Goal: Task Accomplishment & Management: Use online tool/utility

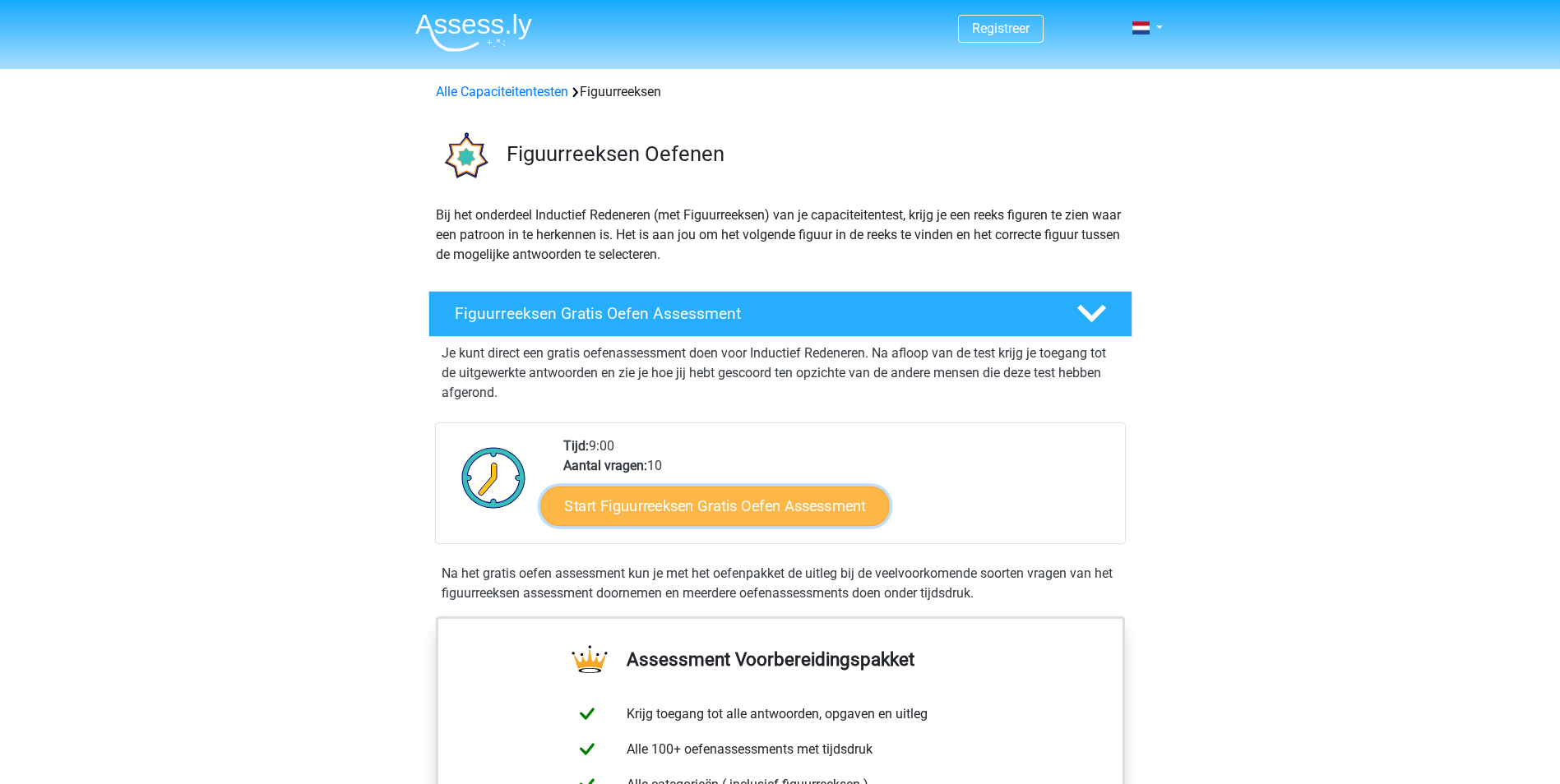
click at [686, 501] on link "Start Figuurreeksen Gratis Oefen Assessment" at bounding box center [714, 505] width 349 height 40
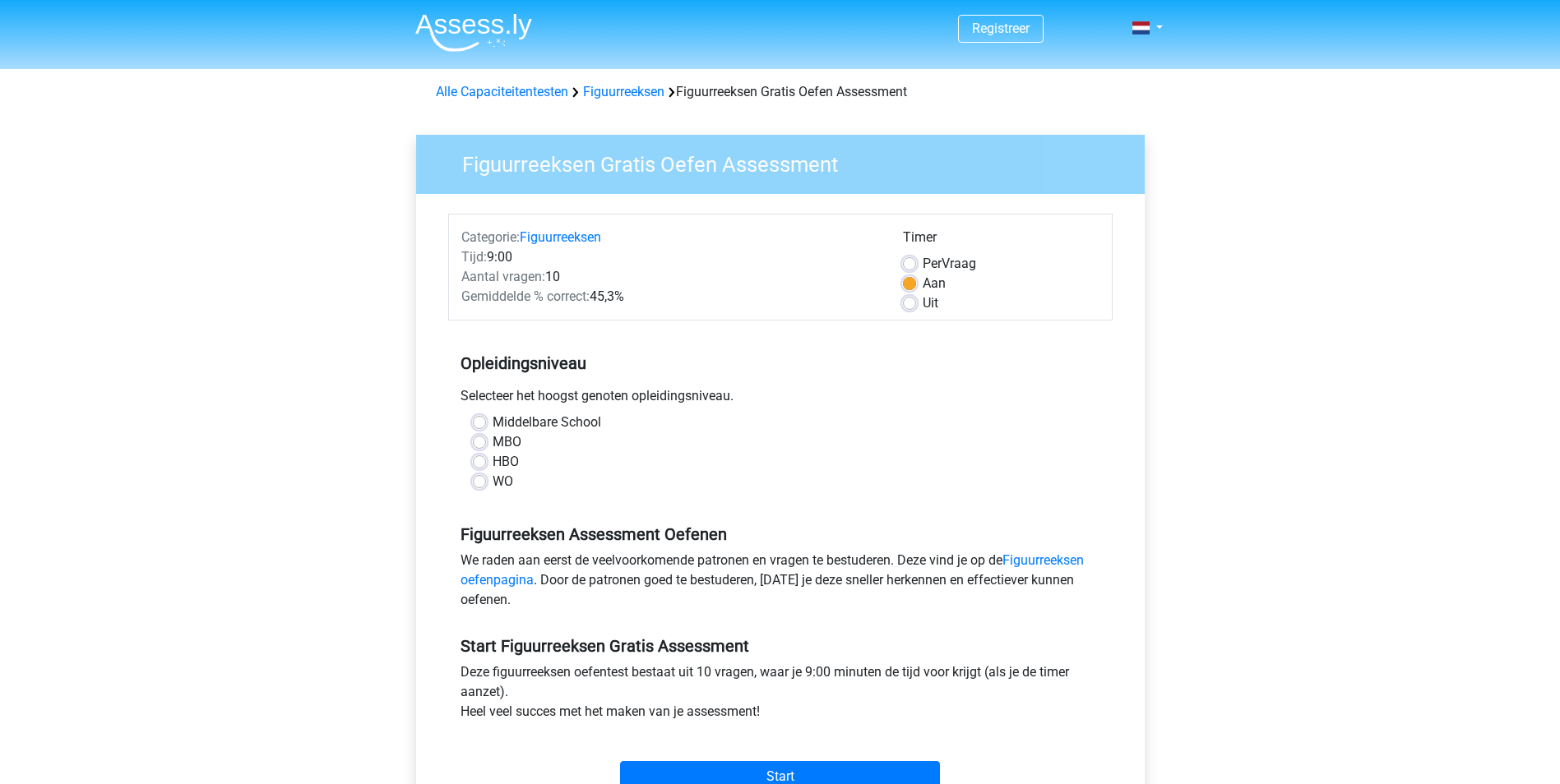
click at [492, 456] on label "HBO" at bounding box center [506, 462] width 26 height 19
click at [480, 456] on input "HBO" at bounding box center [479, 460] width 13 height 17
radio input "true"
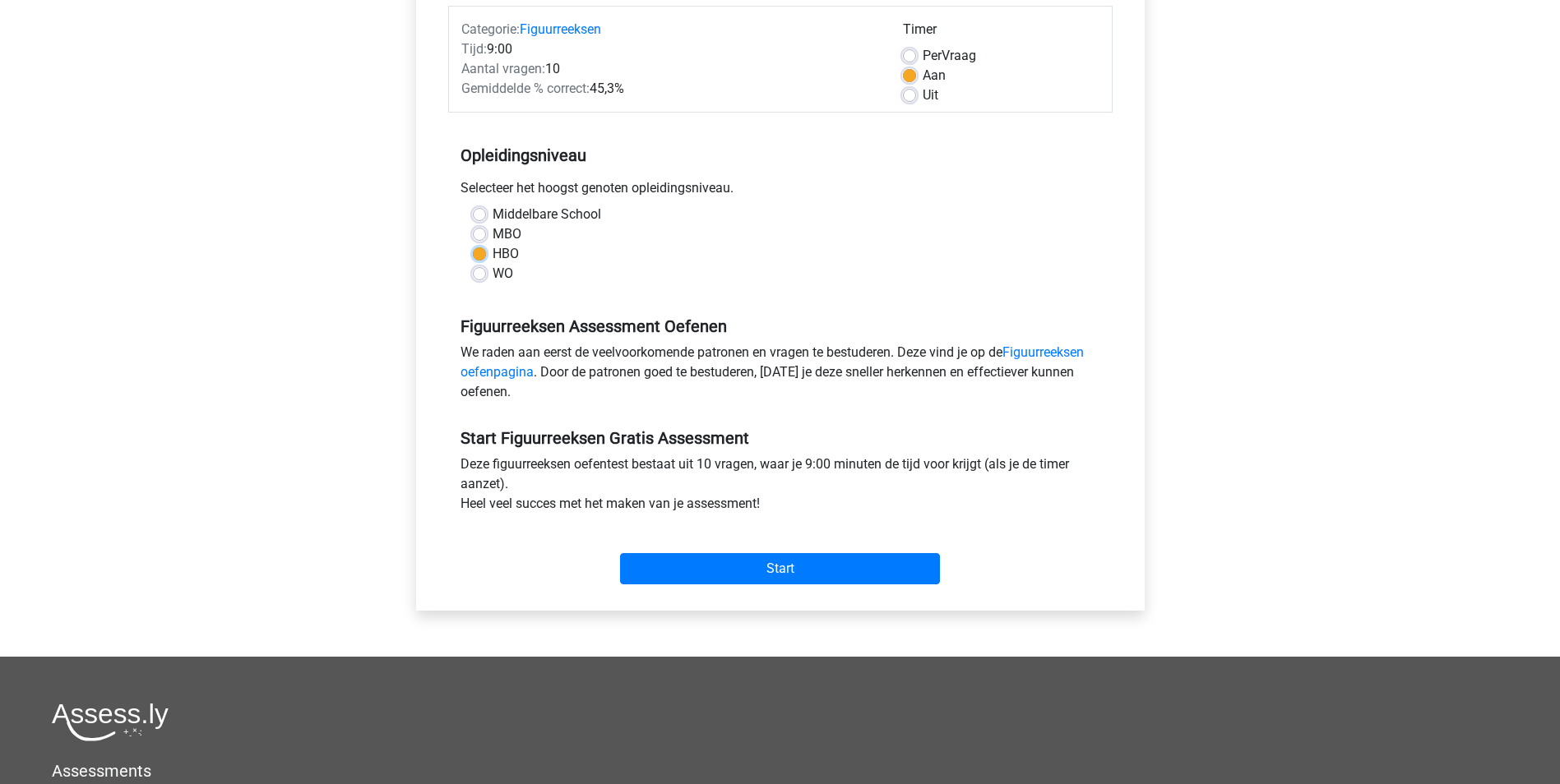
scroll to position [247, 0]
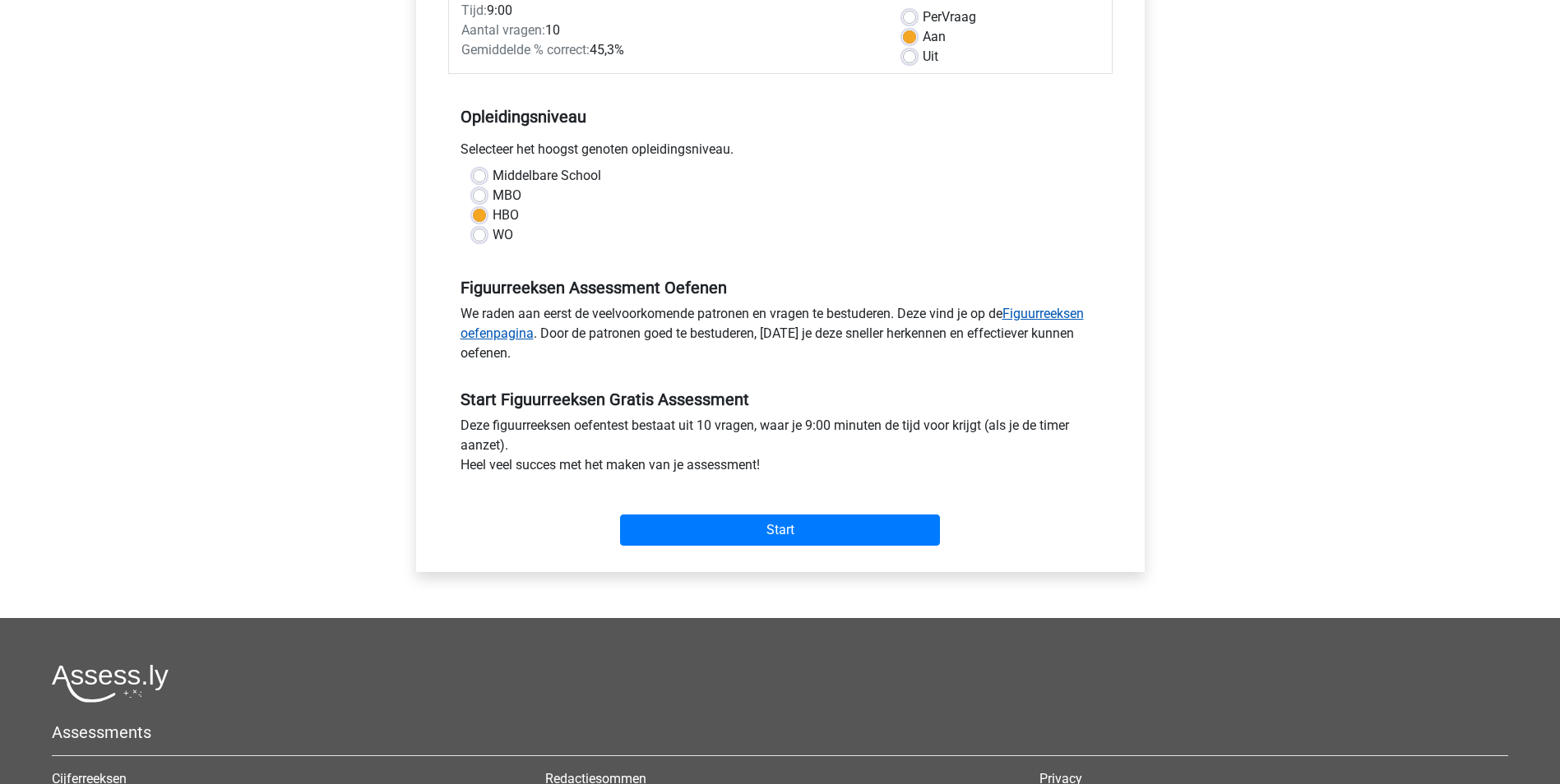
click at [1058, 316] on link "Figuurreeksen oefenpagina" at bounding box center [772, 324] width 623 height 35
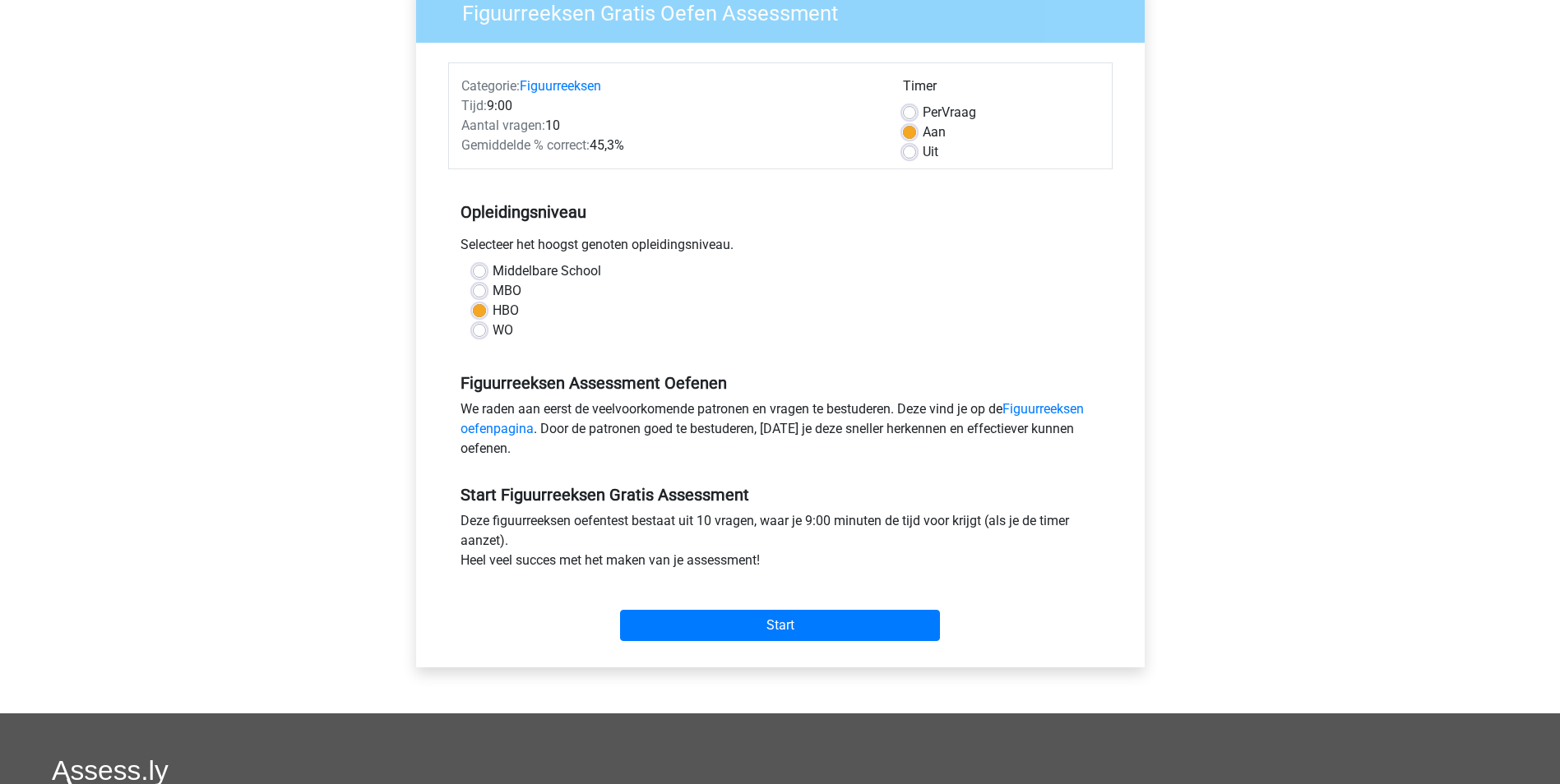
scroll to position [164, 0]
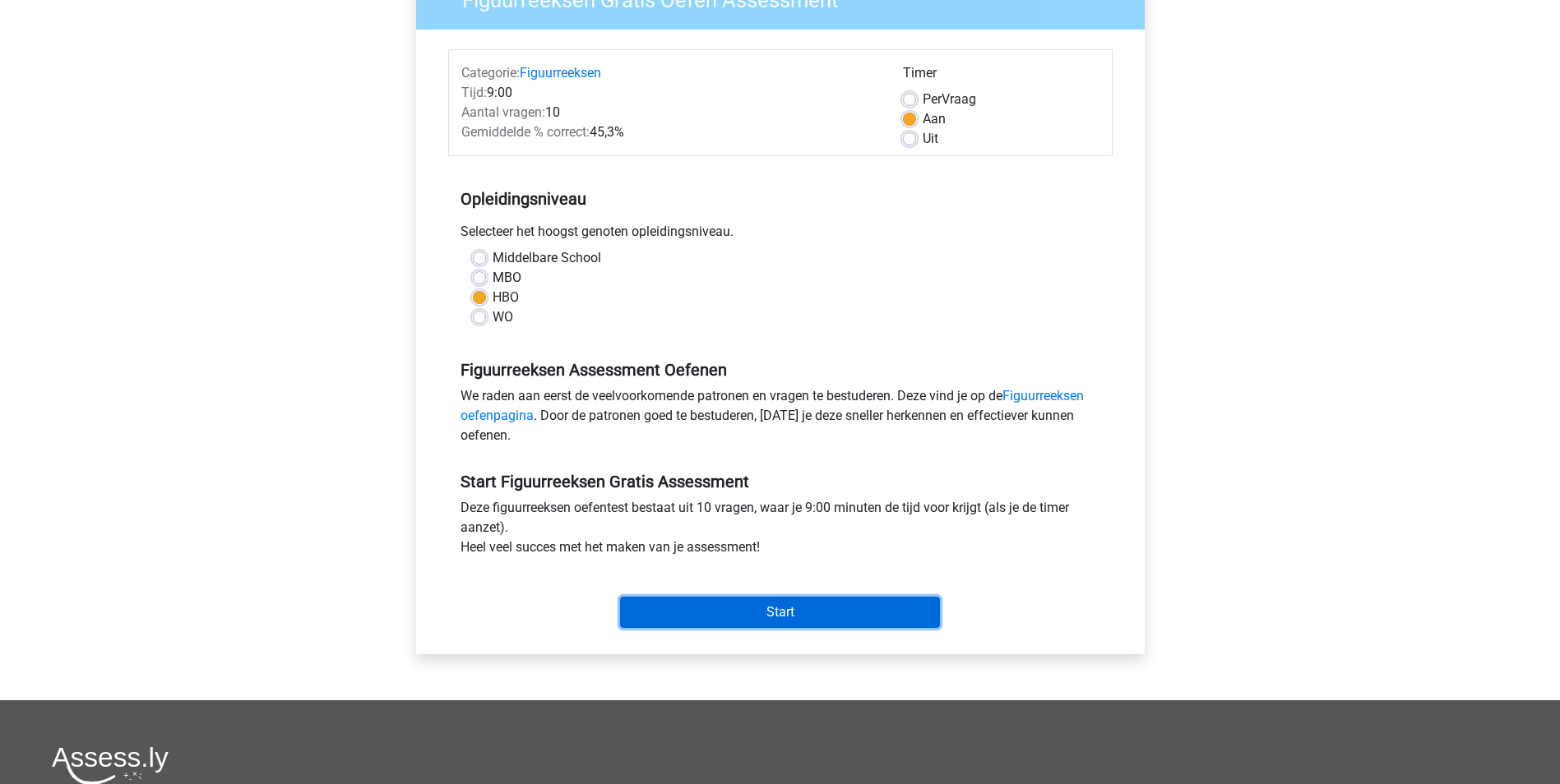
click at [791, 609] on input "Start" at bounding box center [780, 612] width 320 height 31
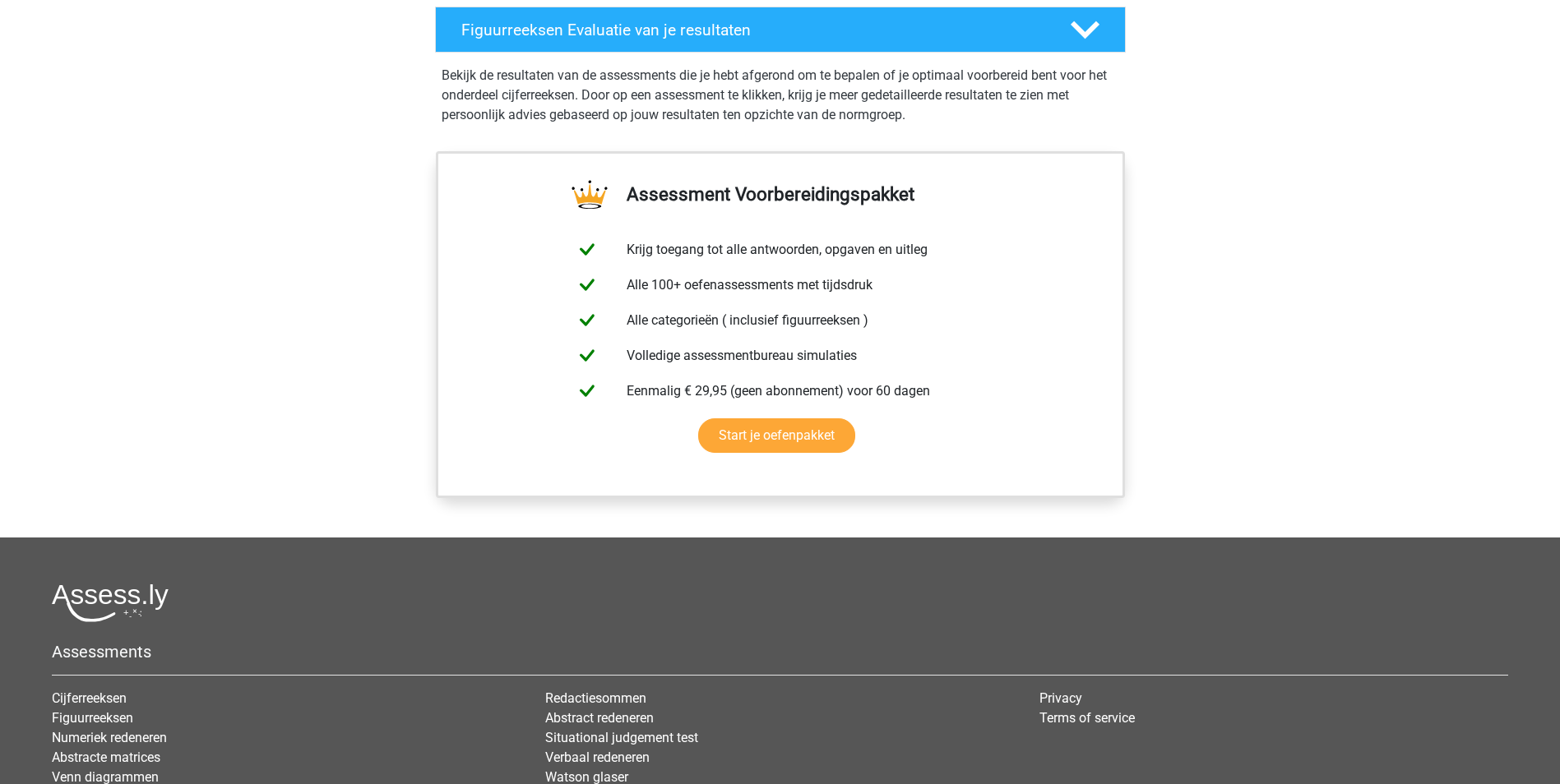
scroll to position [904, 0]
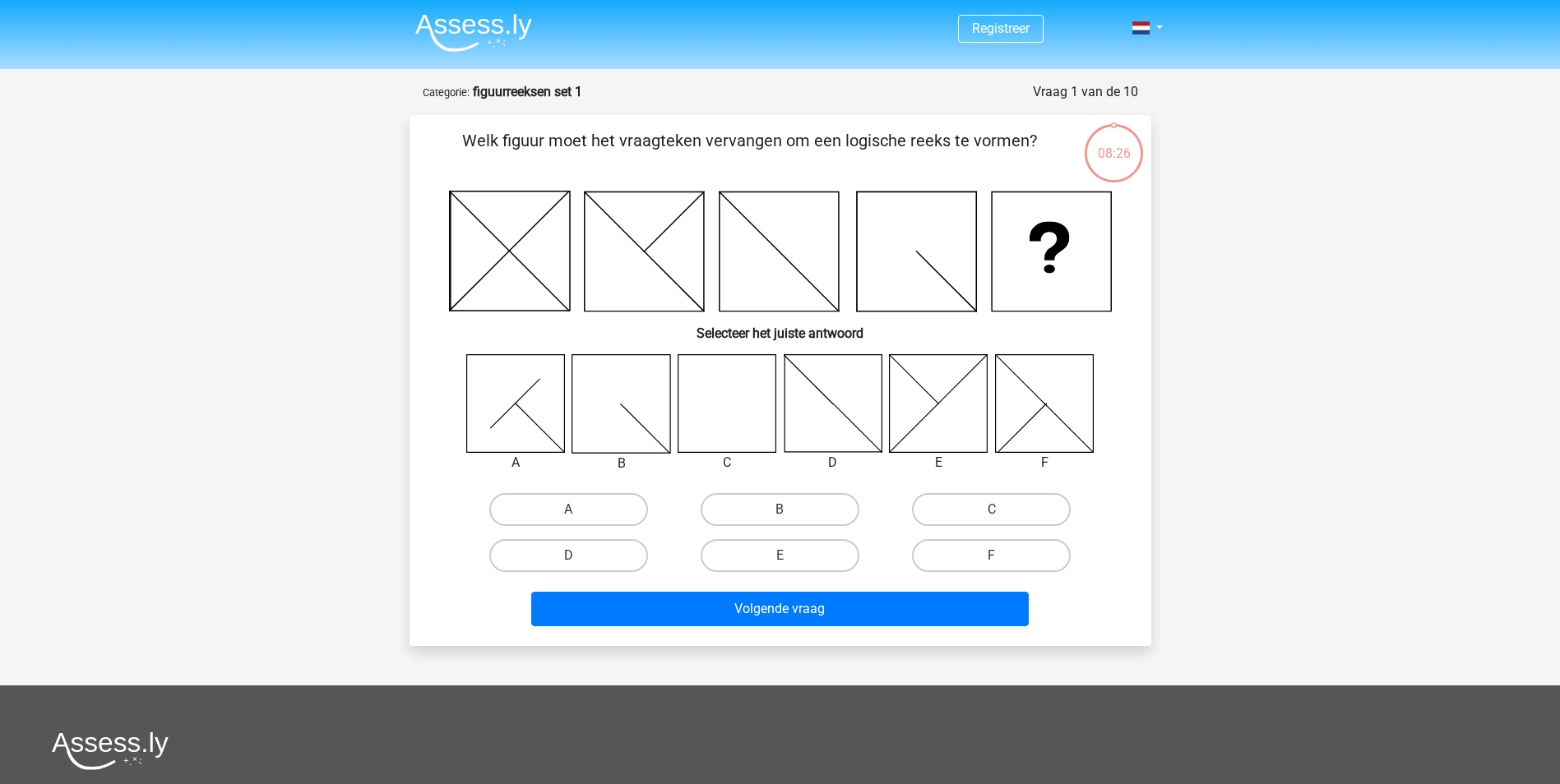
click at [827, 394] on icon at bounding box center [833, 403] width 98 height 98
click at [575, 554] on label "D" at bounding box center [568, 555] width 159 height 33
click at [575, 556] on input "D" at bounding box center [574, 561] width 11 height 11
radio input "true"
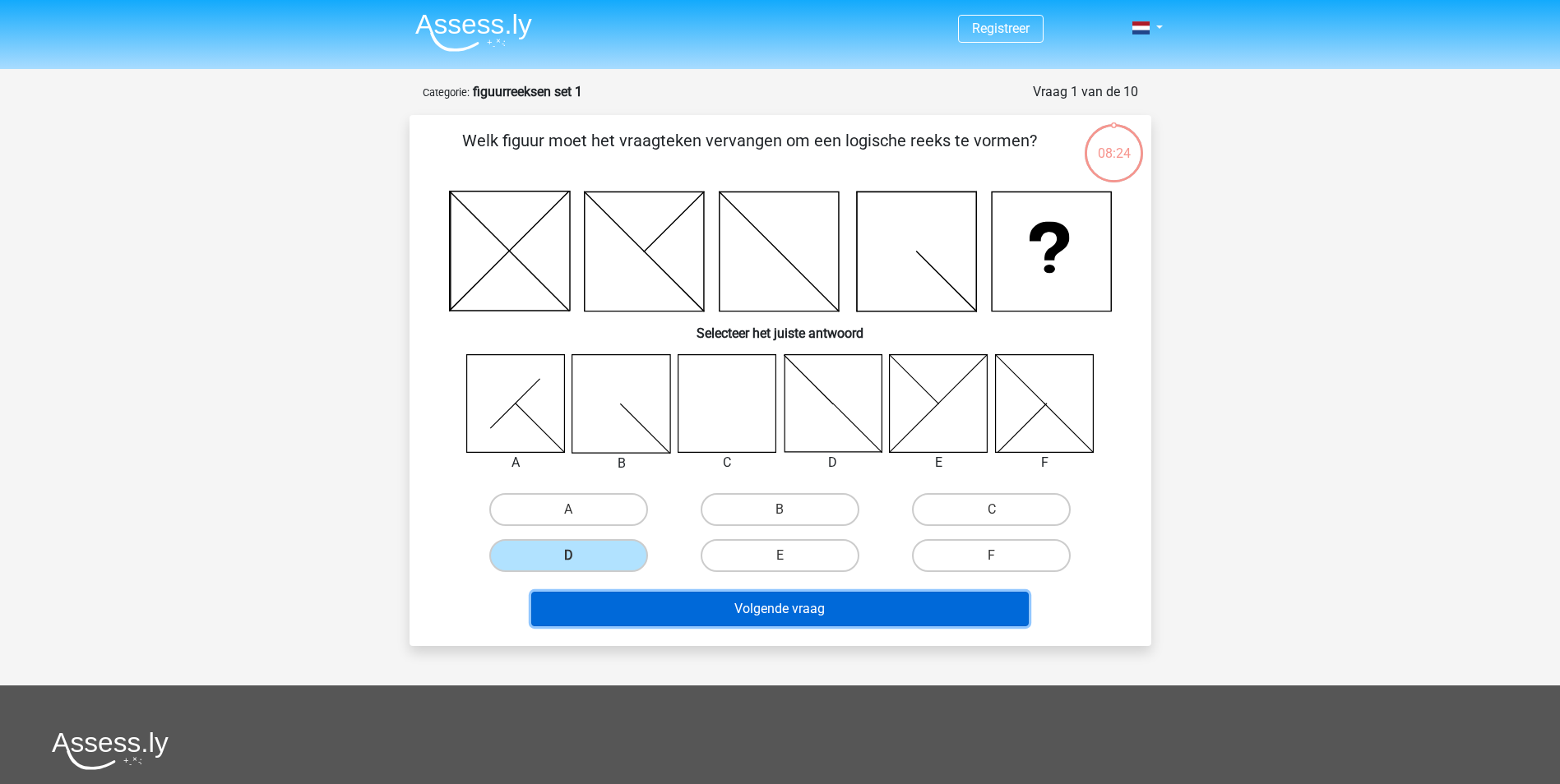
click at [754, 602] on button "Volgende vraag" at bounding box center [780, 609] width 498 height 34
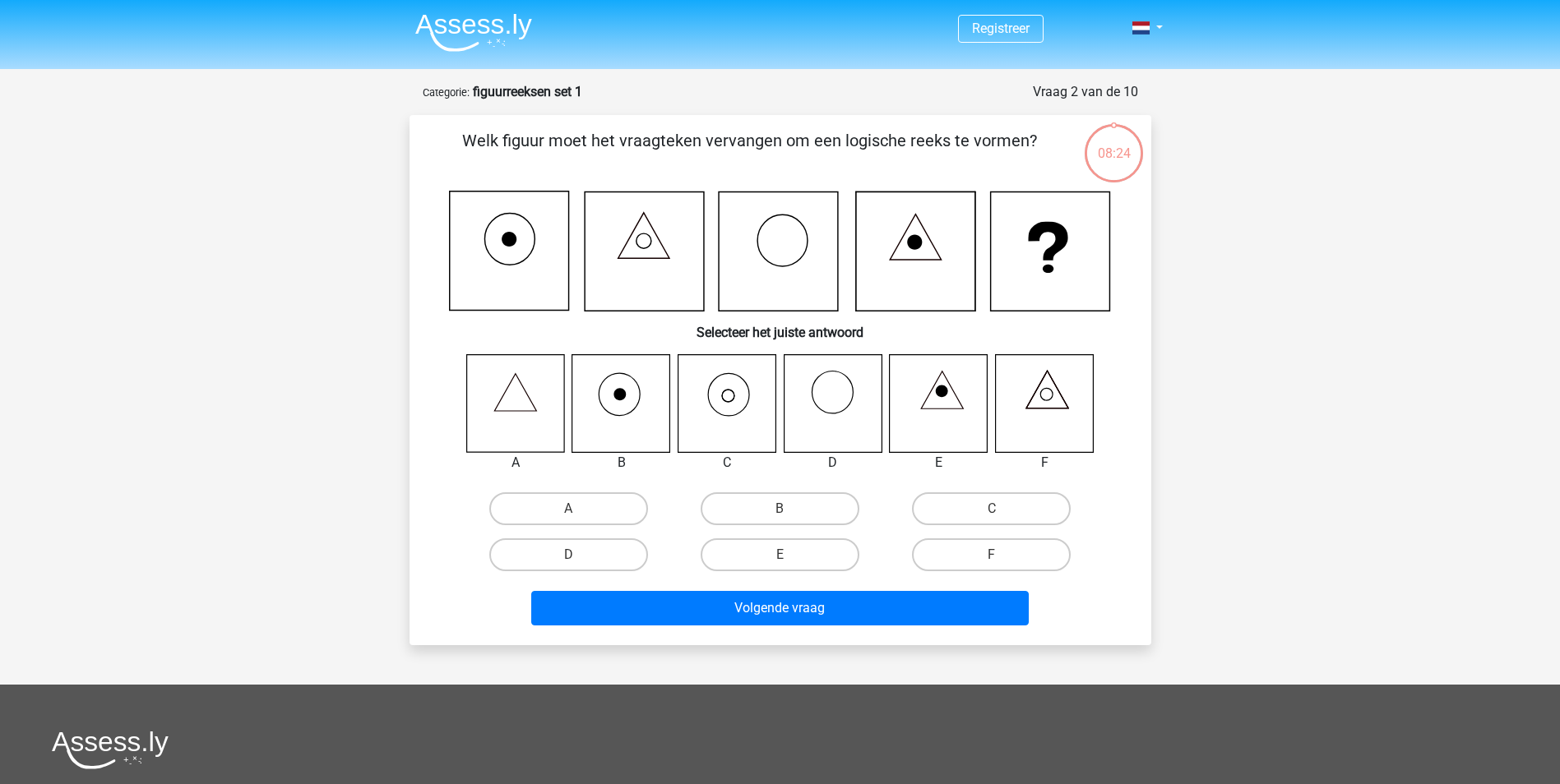
scroll to position [82, 0]
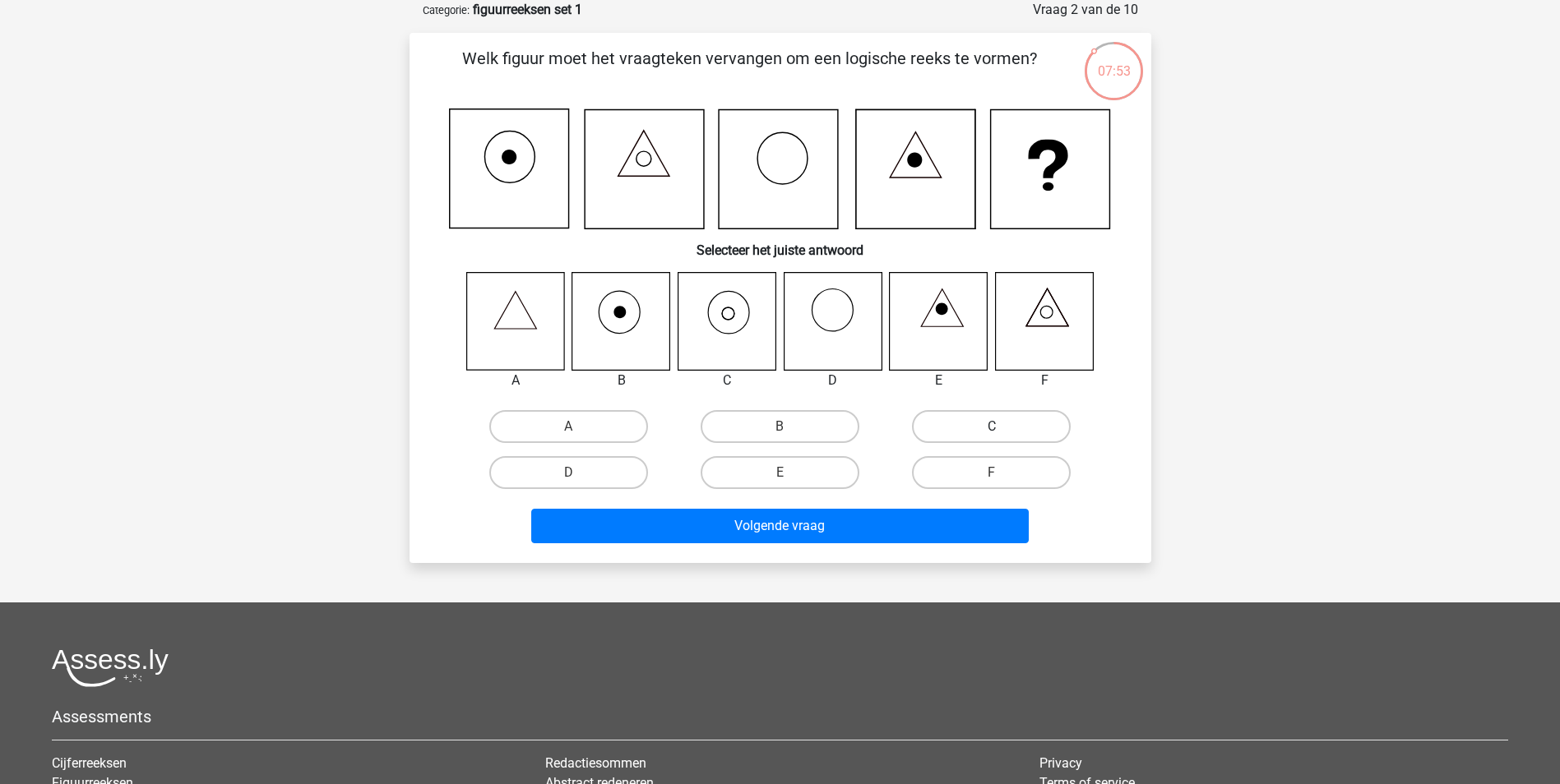
click at [1009, 423] on label "C" at bounding box center [992, 426] width 159 height 33
click at [1002, 427] on input "C" at bounding box center [997, 432] width 11 height 11
radio input "true"
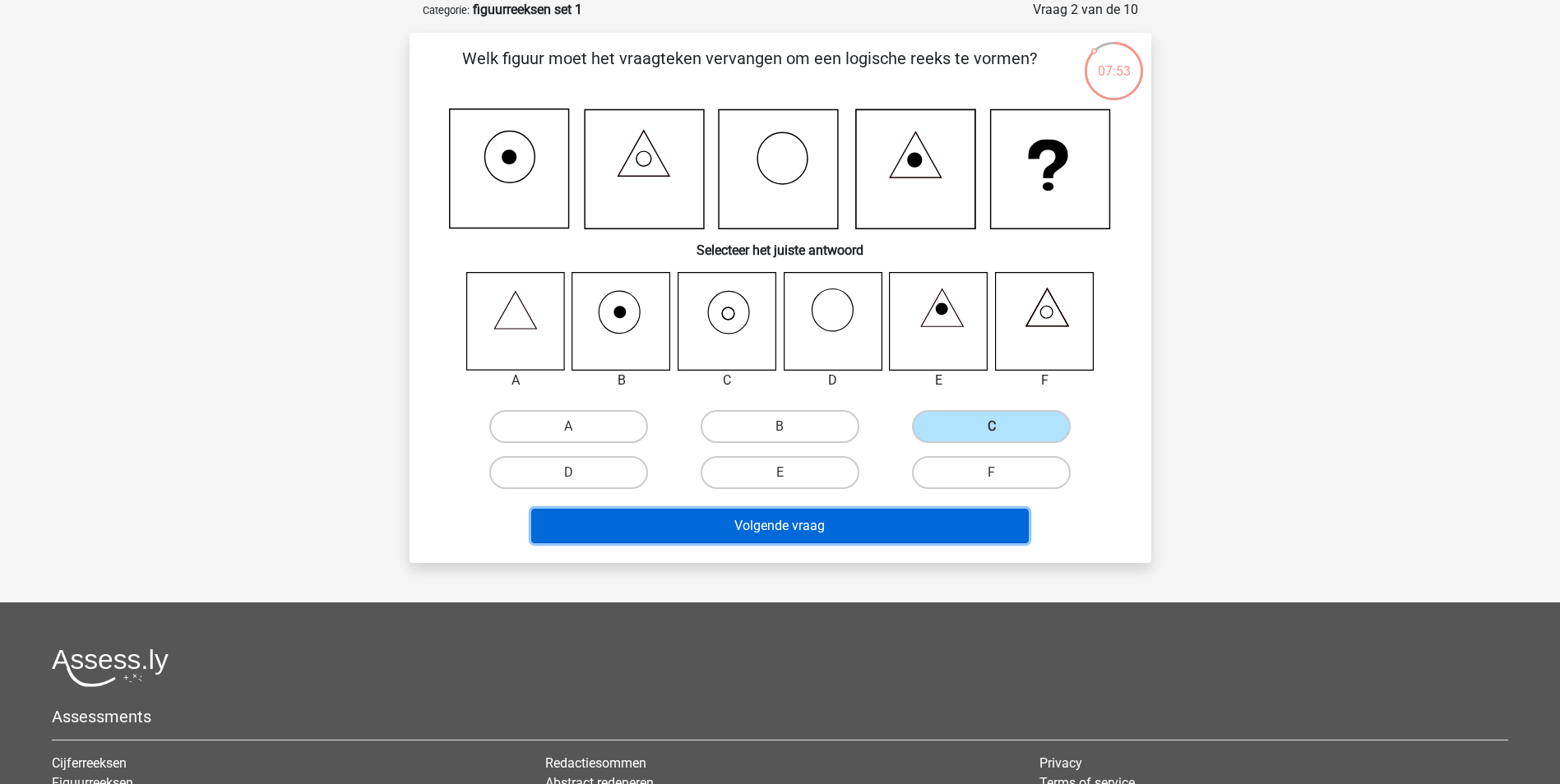
click at [926, 526] on button "Volgende vraag" at bounding box center [780, 526] width 498 height 34
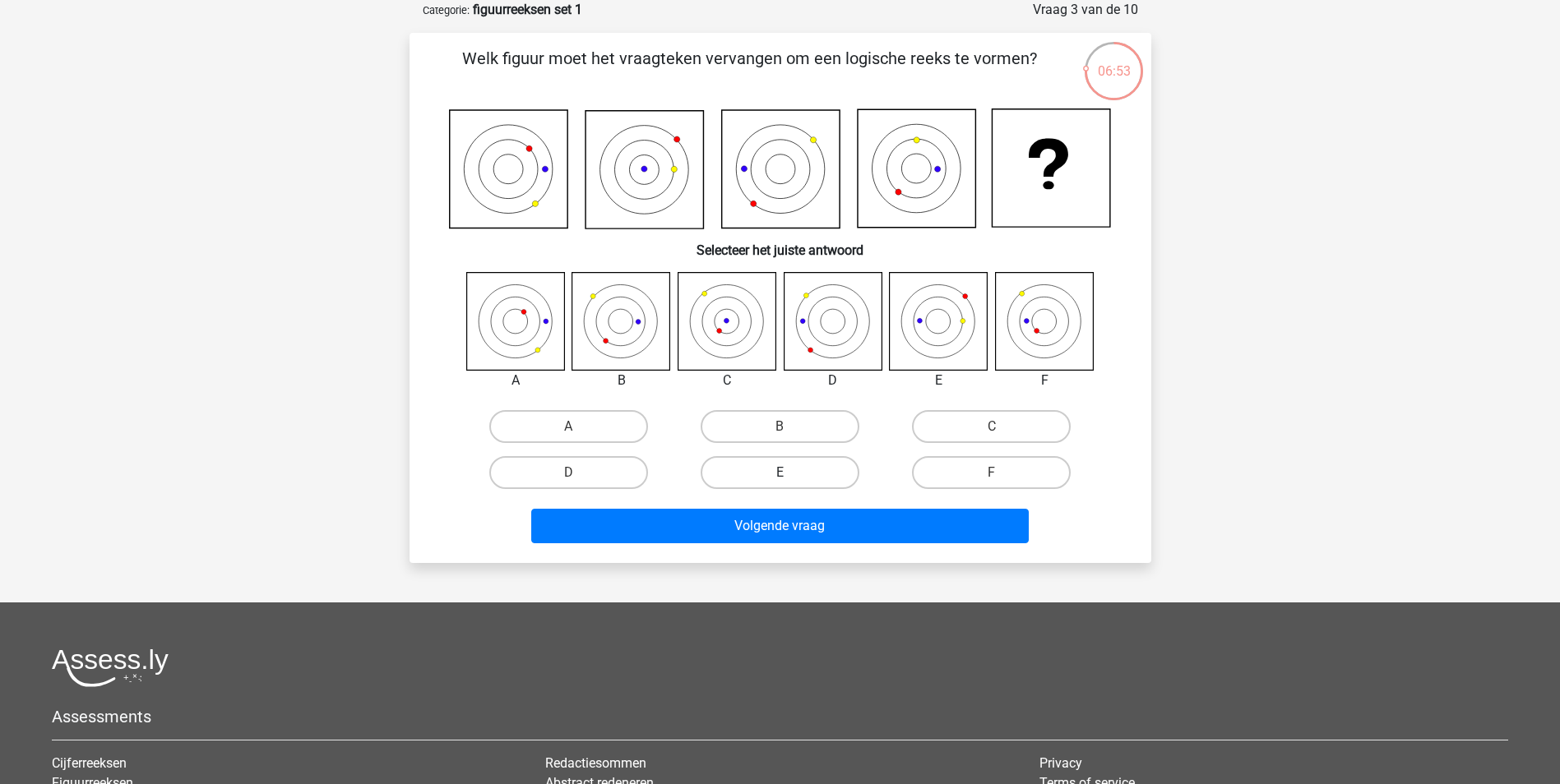
click at [802, 477] on label "E" at bounding box center [780, 472] width 159 height 33
click at [791, 477] on input "E" at bounding box center [784, 478] width 11 height 11
radio input "true"
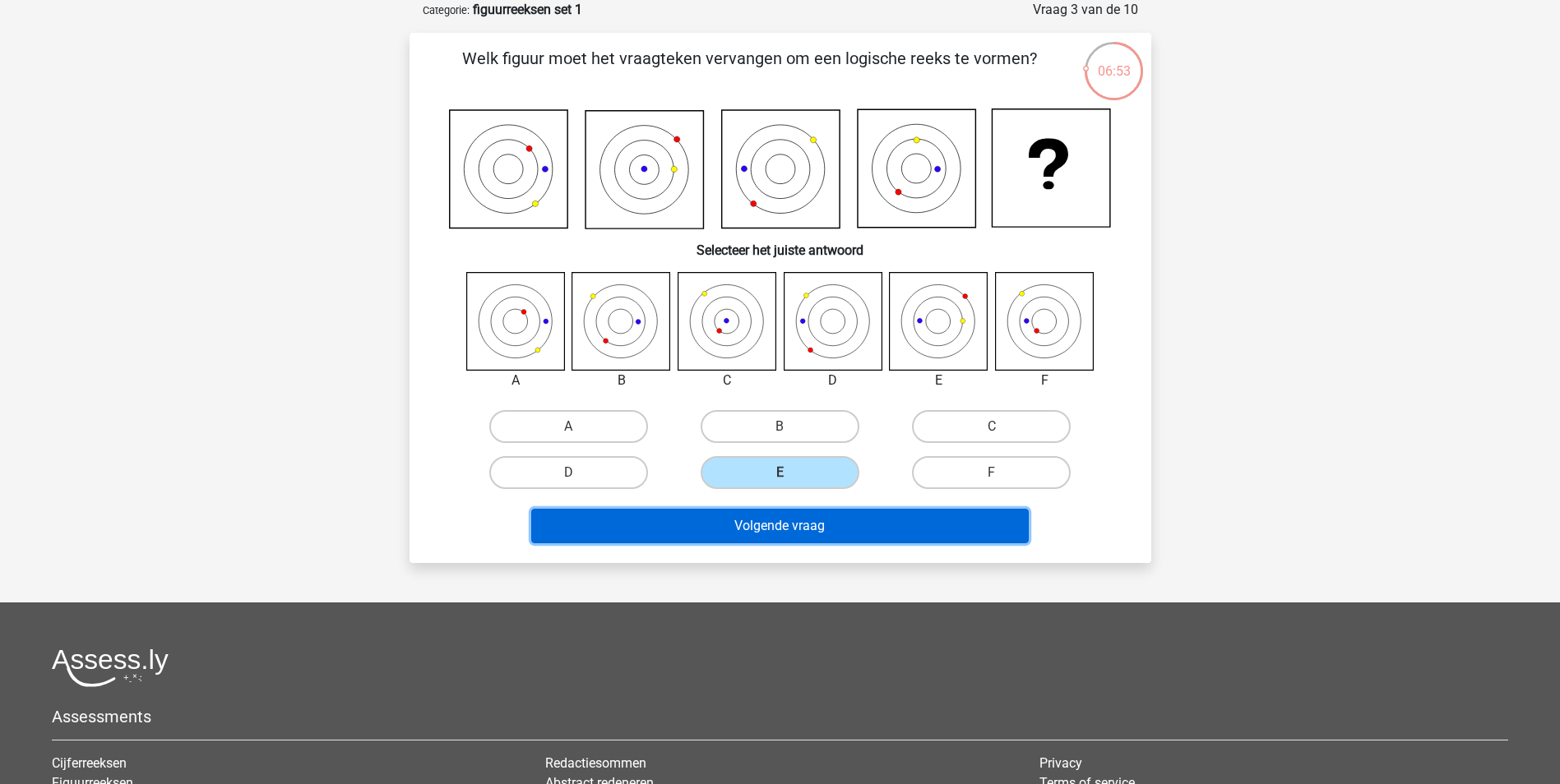
click at [814, 525] on button "Volgende vraag" at bounding box center [780, 526] width 498 height 34
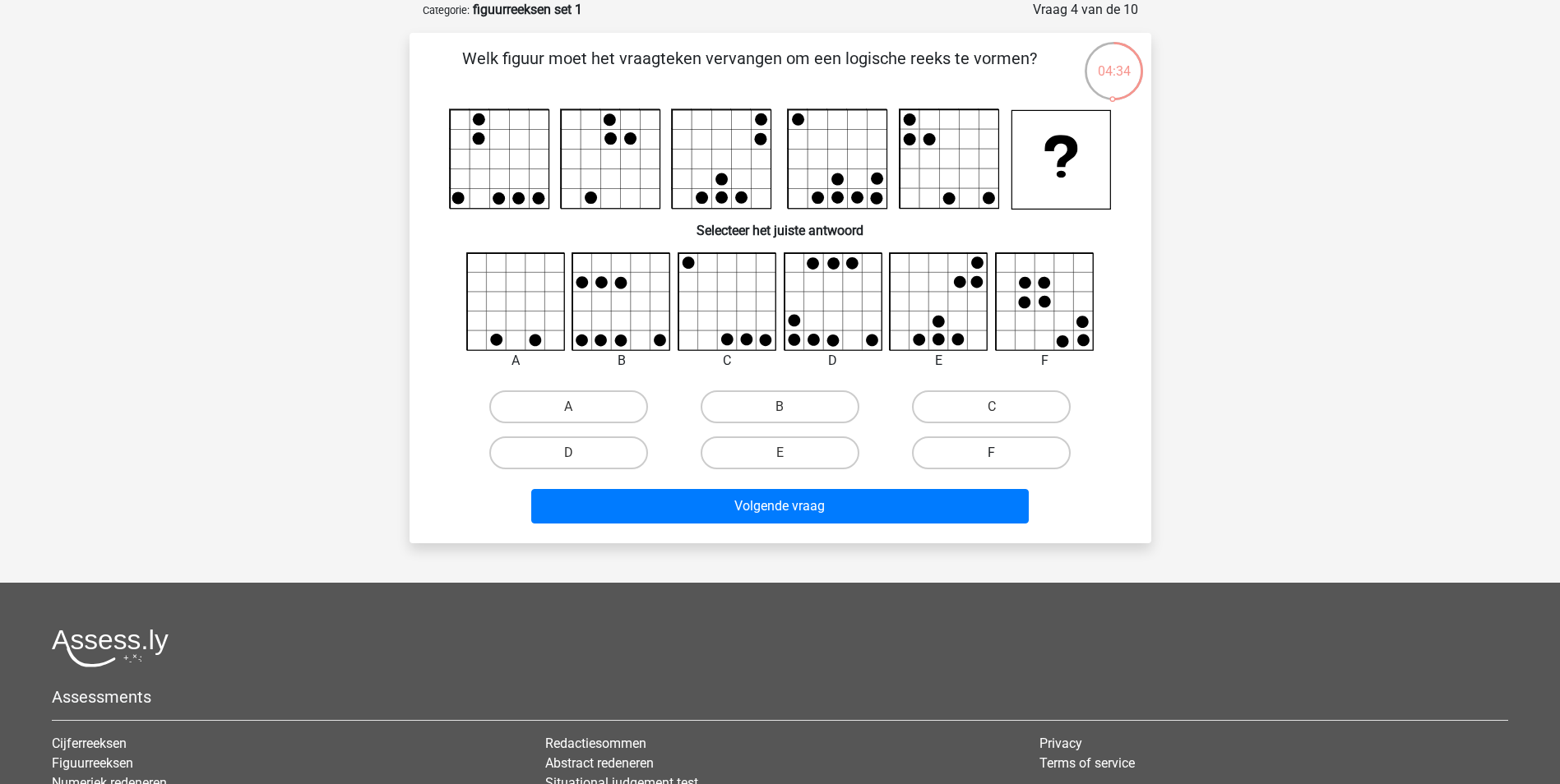
click at [1023, 456] on label "F" at bounding box center [992, 452] width 159 height 33
click at [1002, 456] on input "F" at bounding box center [997, 458] width 11 height 11
radio input "true"
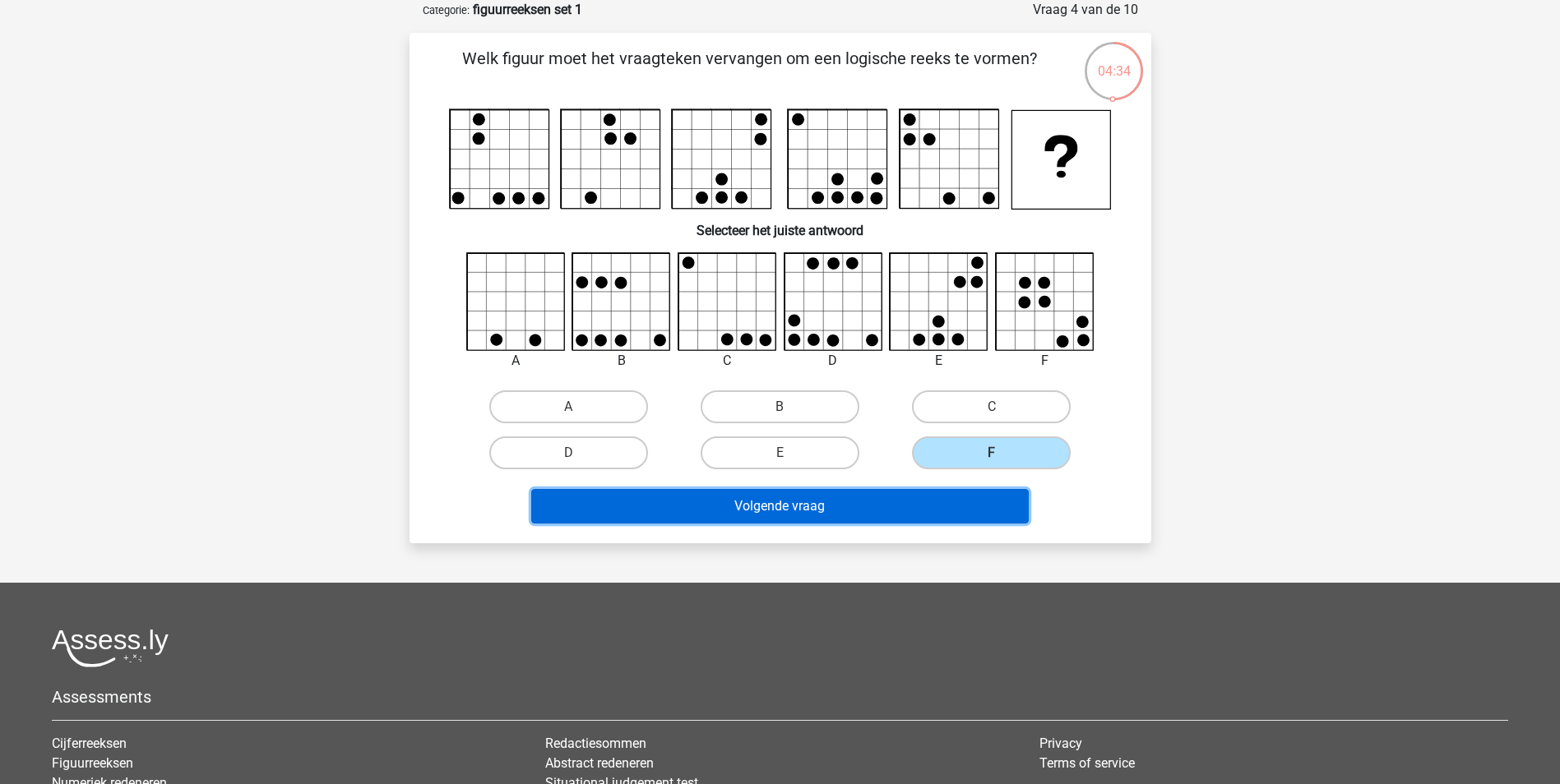
click at [869, 507] on button "Volgende vraag" at bounding box center [780, 505] width 498 height 34
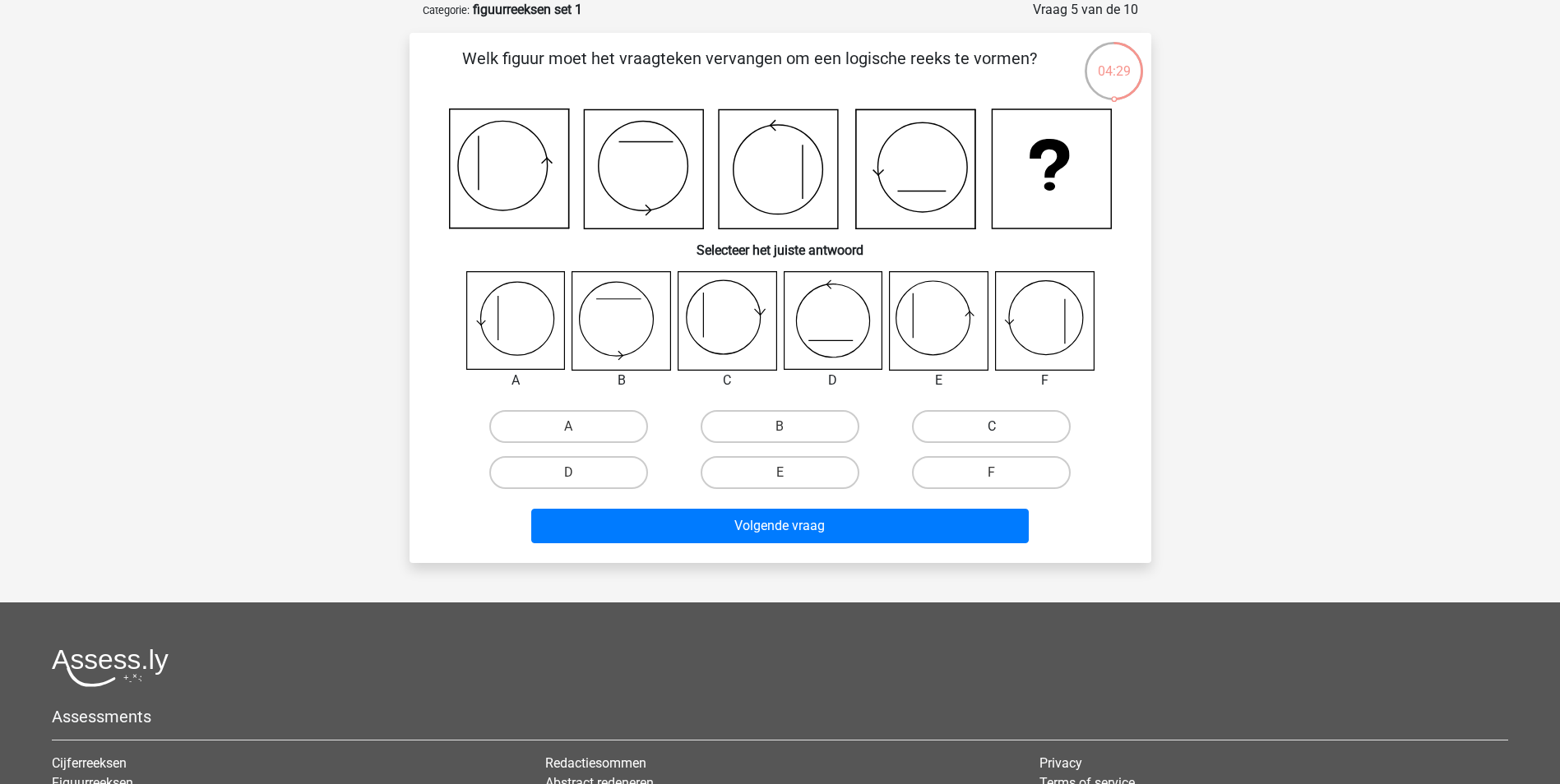
click at [1014, 436] on label "C" at bounding box center [992, 426] width 159 height 33
click at [1002, 436] on input "C" at bounding box center [997, 432] width 11 height 11
radio input "true"
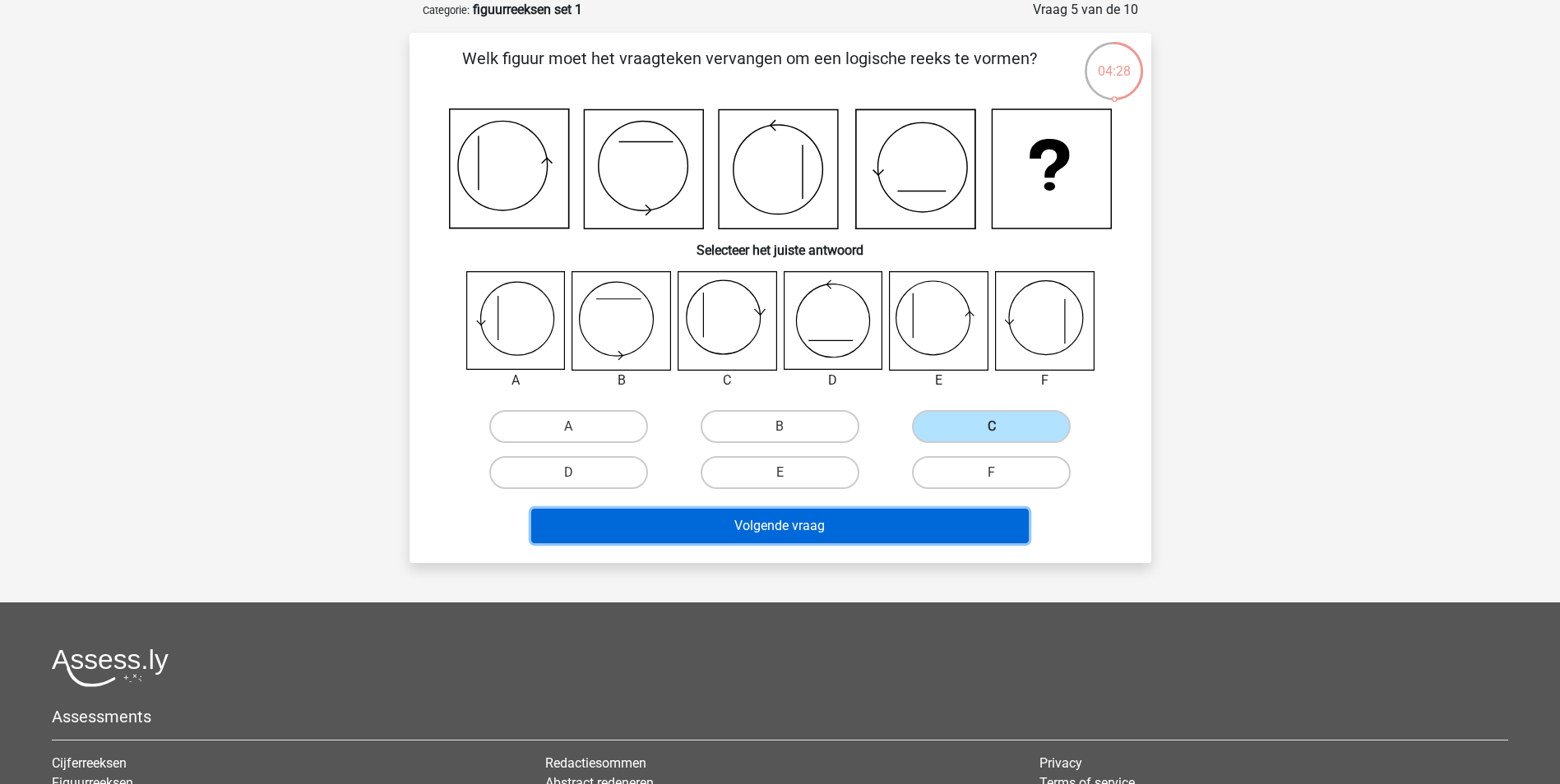
click at [908, 532] on button "Volgende vraag" at bounding box center [780, 526] width 498 height 34
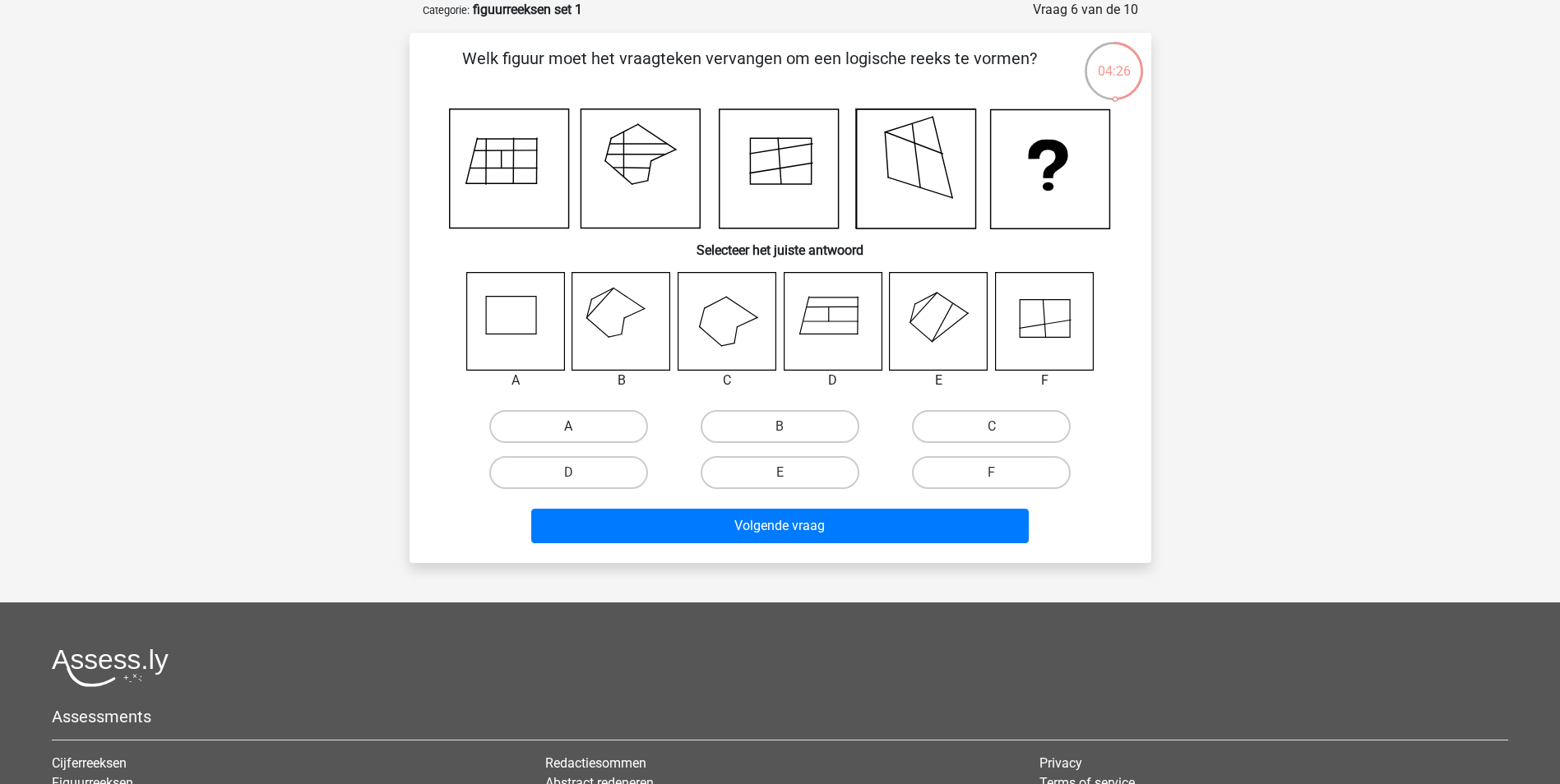
click at [538, 415] on label "A" at bounding box center [568, 426] width 159 height 33
click at [568, 427] on input "A" at bounding box center [574, 432] width 11 height 11
radio input "true"
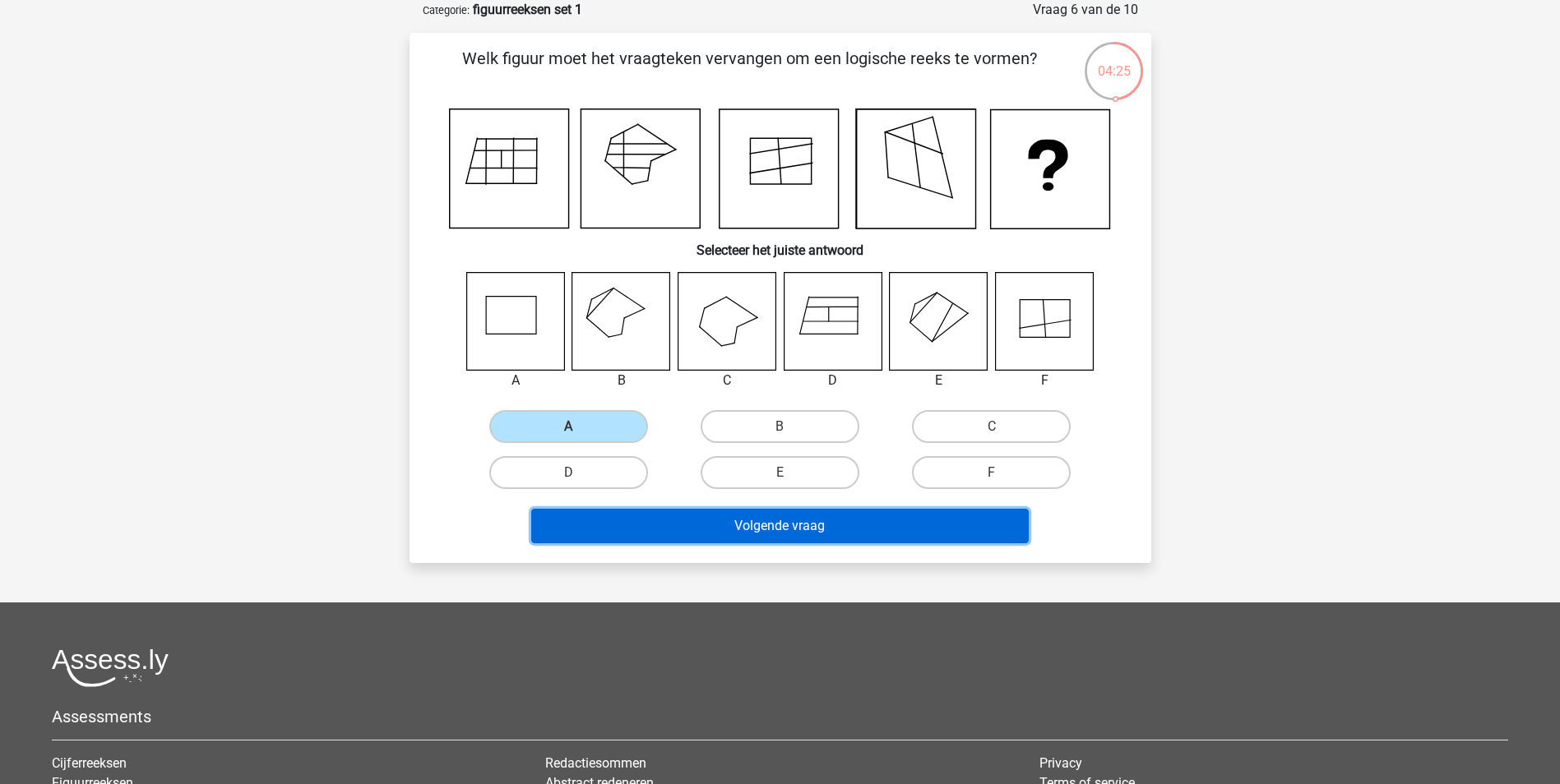
click at [726, 538] on button "Volgende vraag" at bounding box center [780, 526] width 498 height 34
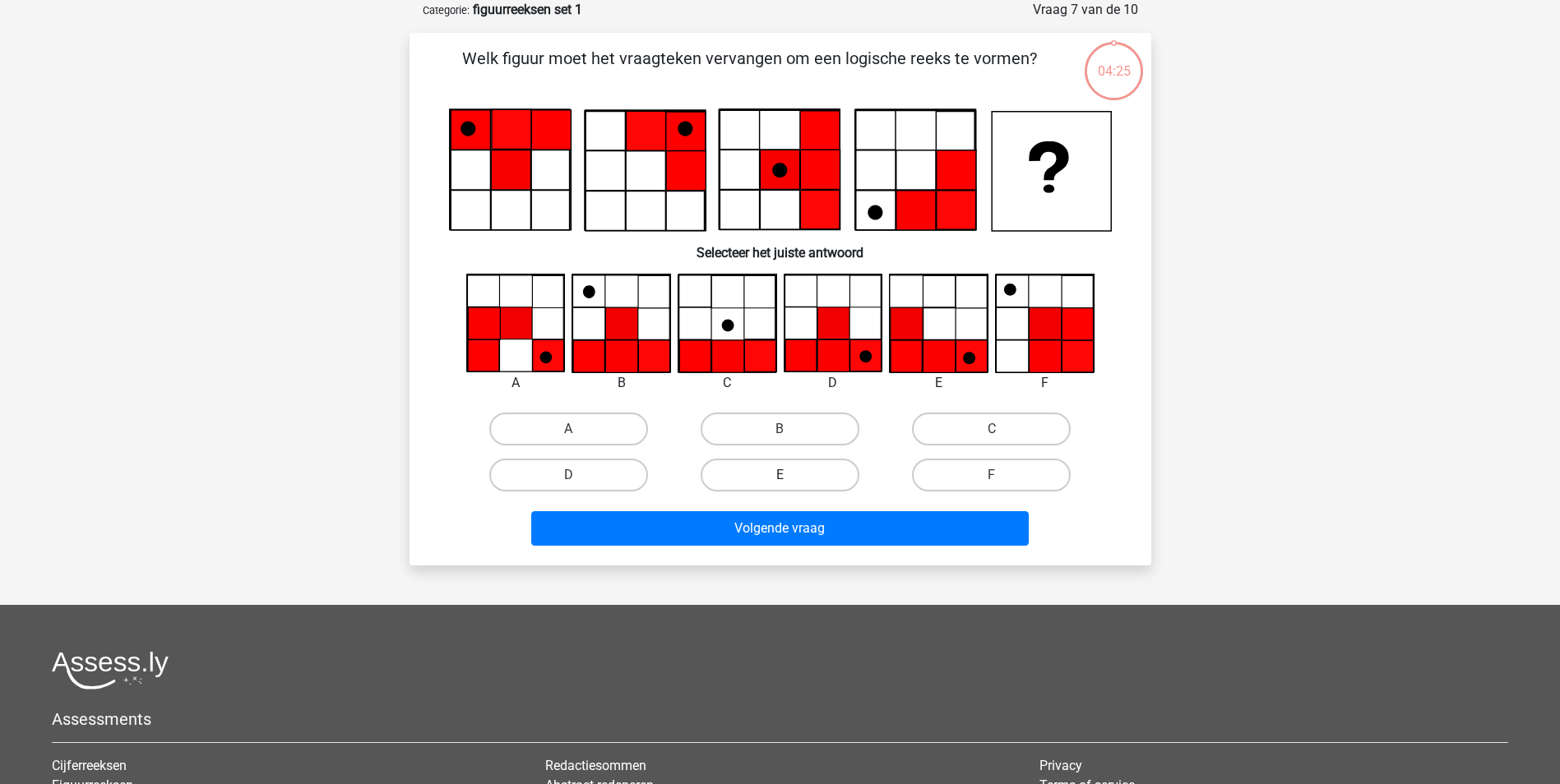
click at [761, 482] on label "E" at bounding box center [780, 474] width 159 height 33
click at [779, 482] on input "E" at bounding box center [784, 481] width 11 height 11
radio input "true"
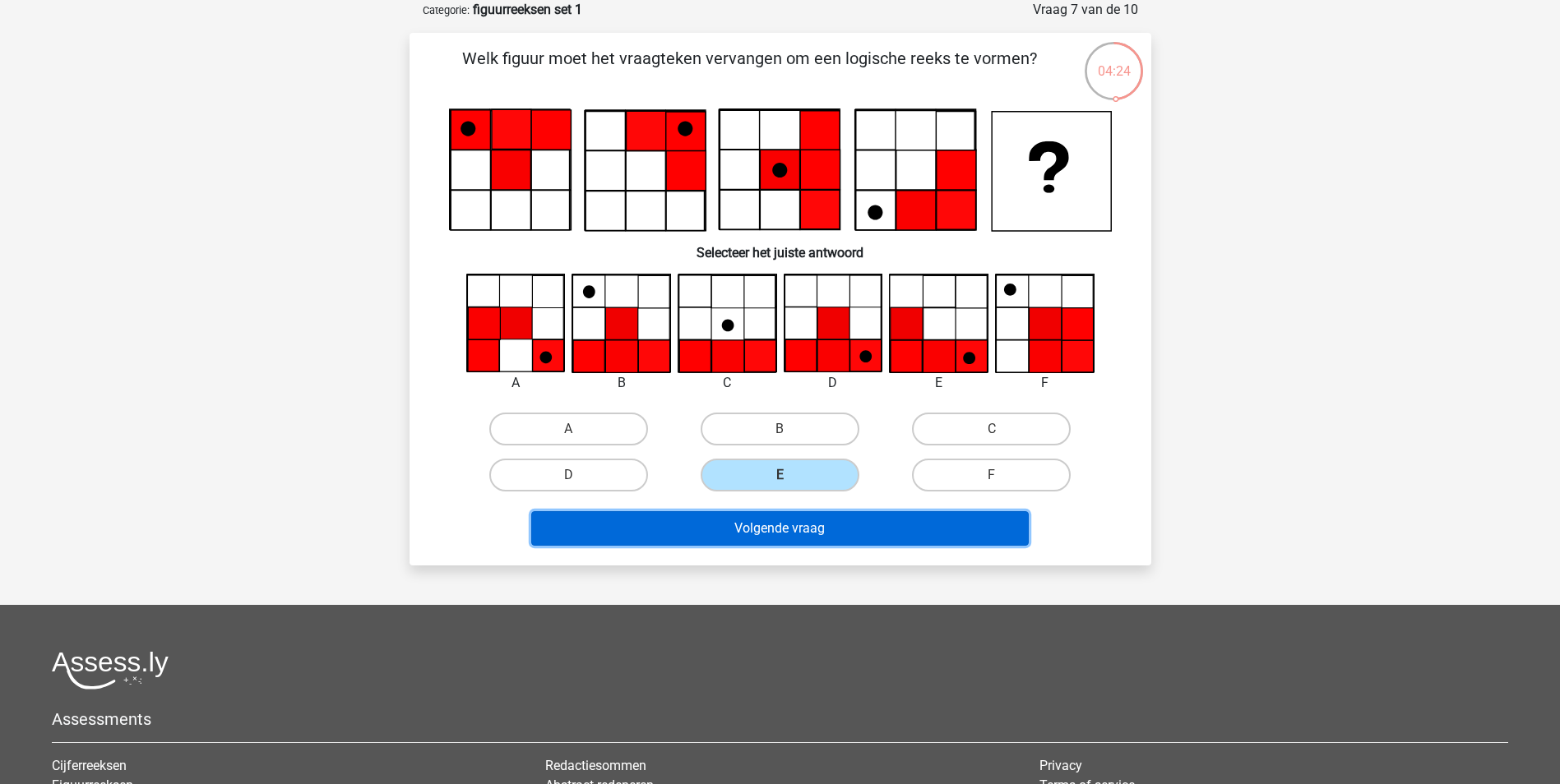
click at [818, 539] on button "Volgende vraag" at bounding box center [780, 528] width 498 height 34
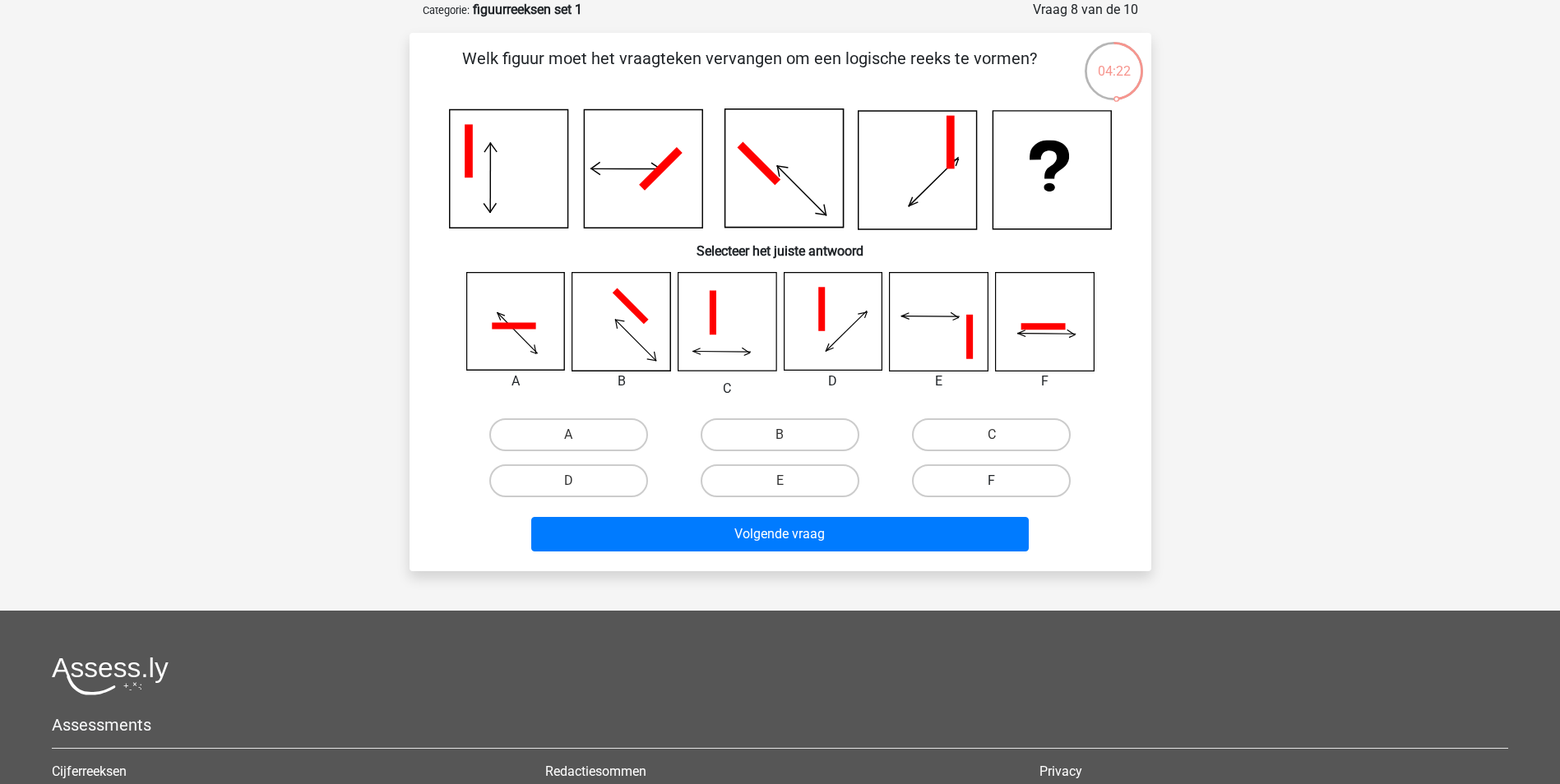
click at [986, 483] on label "F" at bounding box center [992, 481] width 159 height 33
click at [992, 483] on input "F" at bounding box center [997, 486] width 11 height 11
radio input "true"
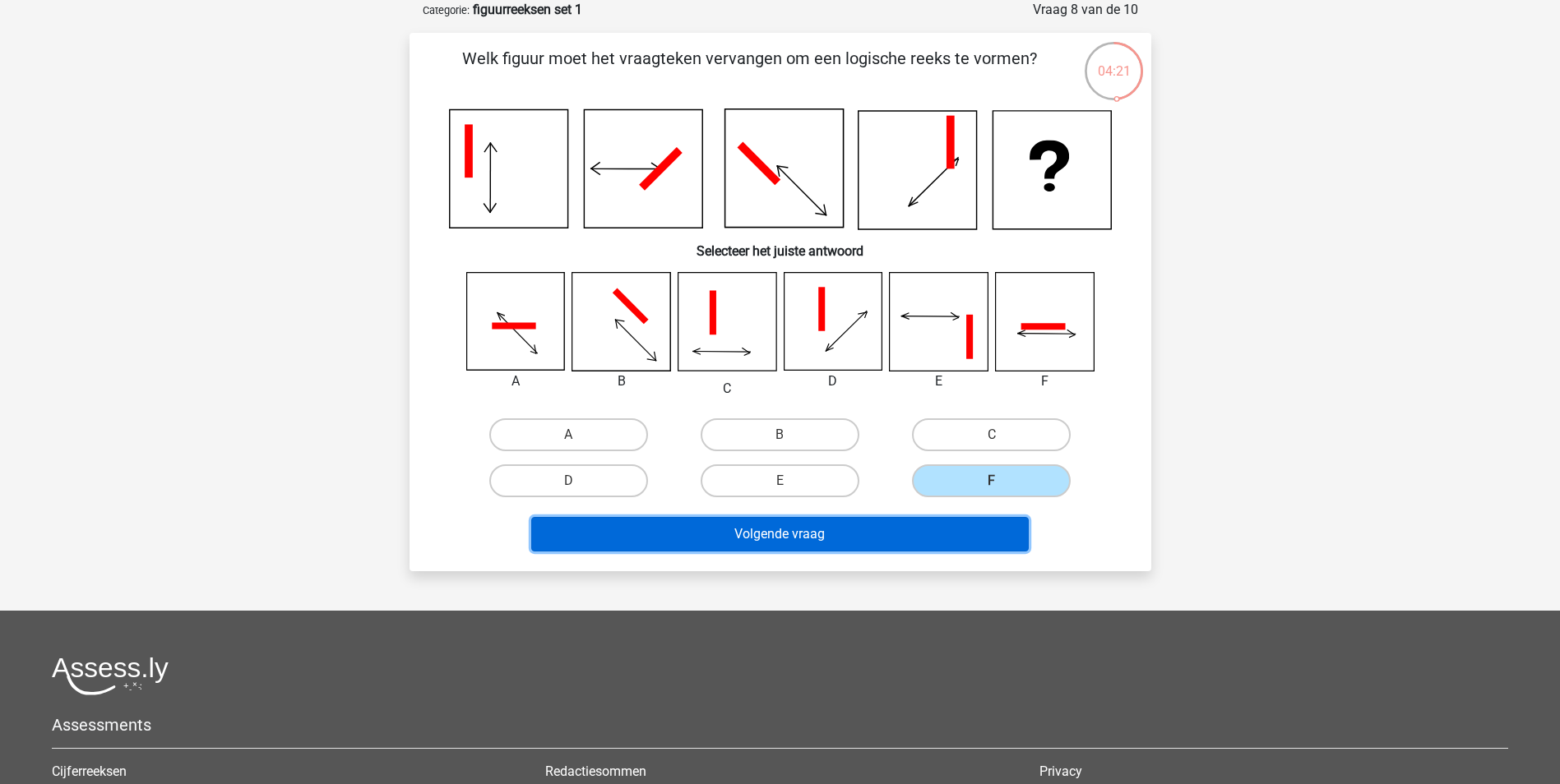
click at [990, 530] on button "Volgende vraag" at bounding box center [780, 534] width 498 height 34
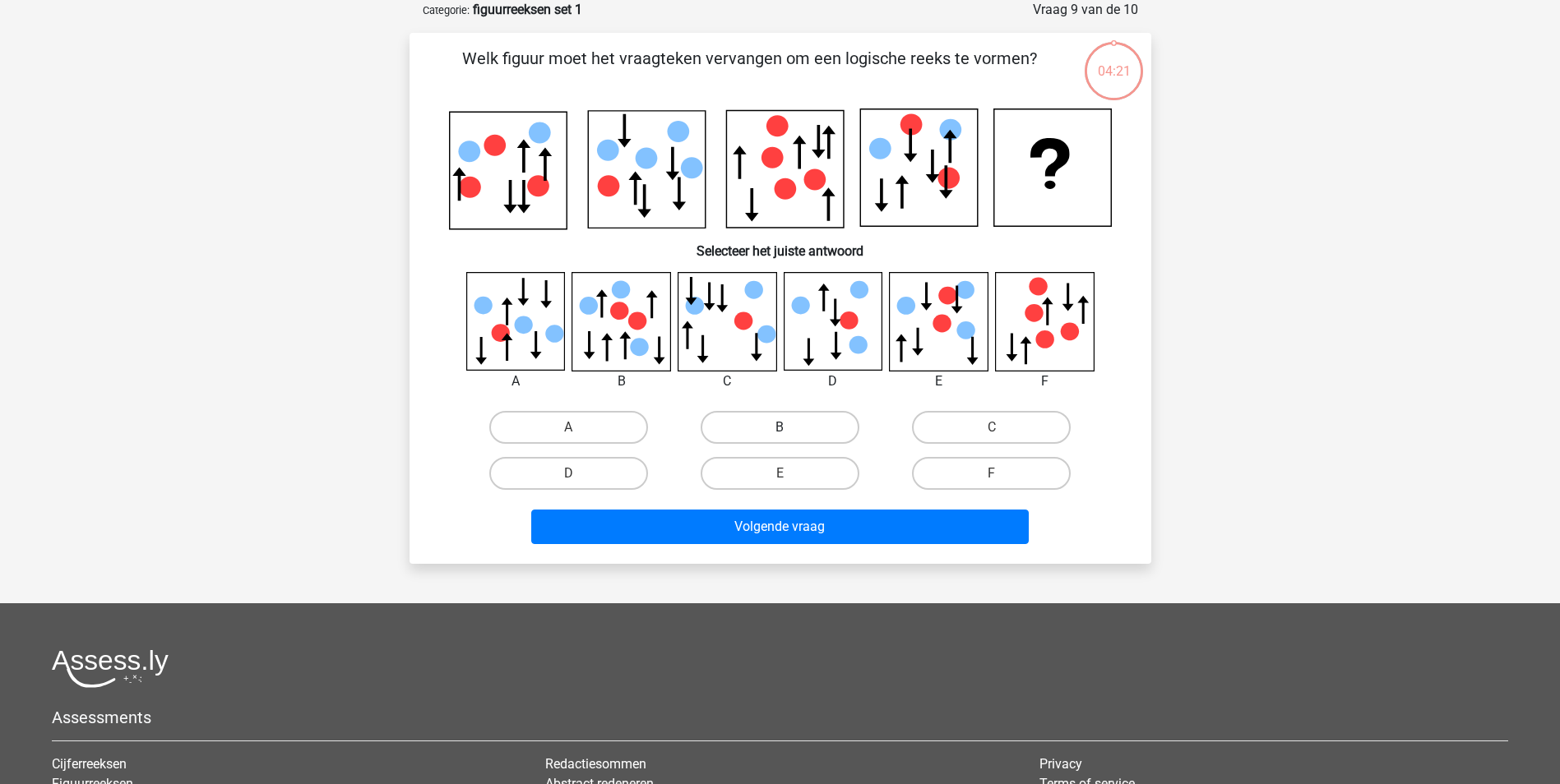
click at [799, 435] on label "B" at bounding box center [780, 427] width 159 height 33
click at [791, 435] on input "B" at bounding box center [784, 433] width 11 height 11
radio input "true"
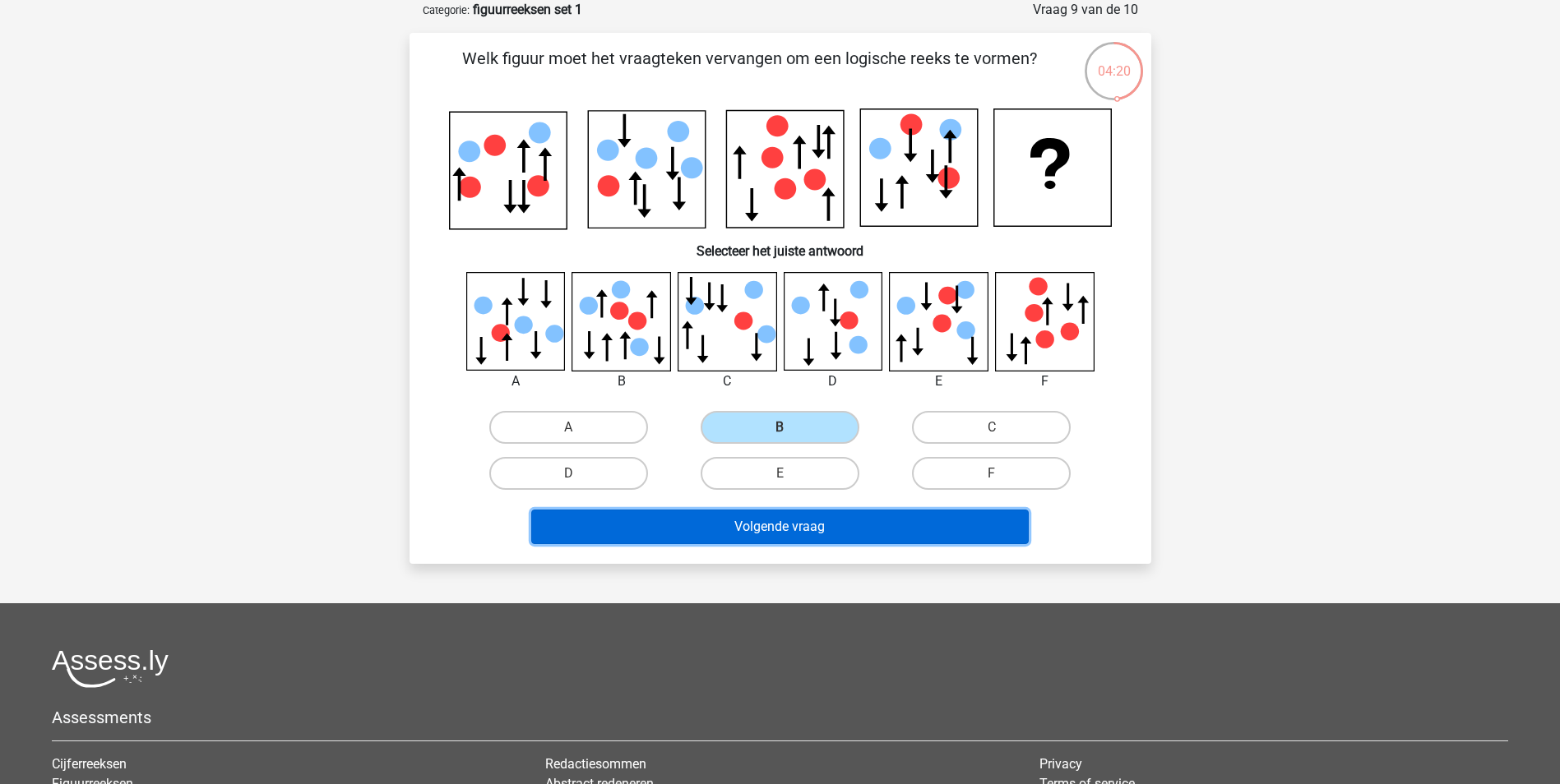
click at [806, 524] on button "Volgende vraag" at bounding box center [780, 526] width 498 height 34
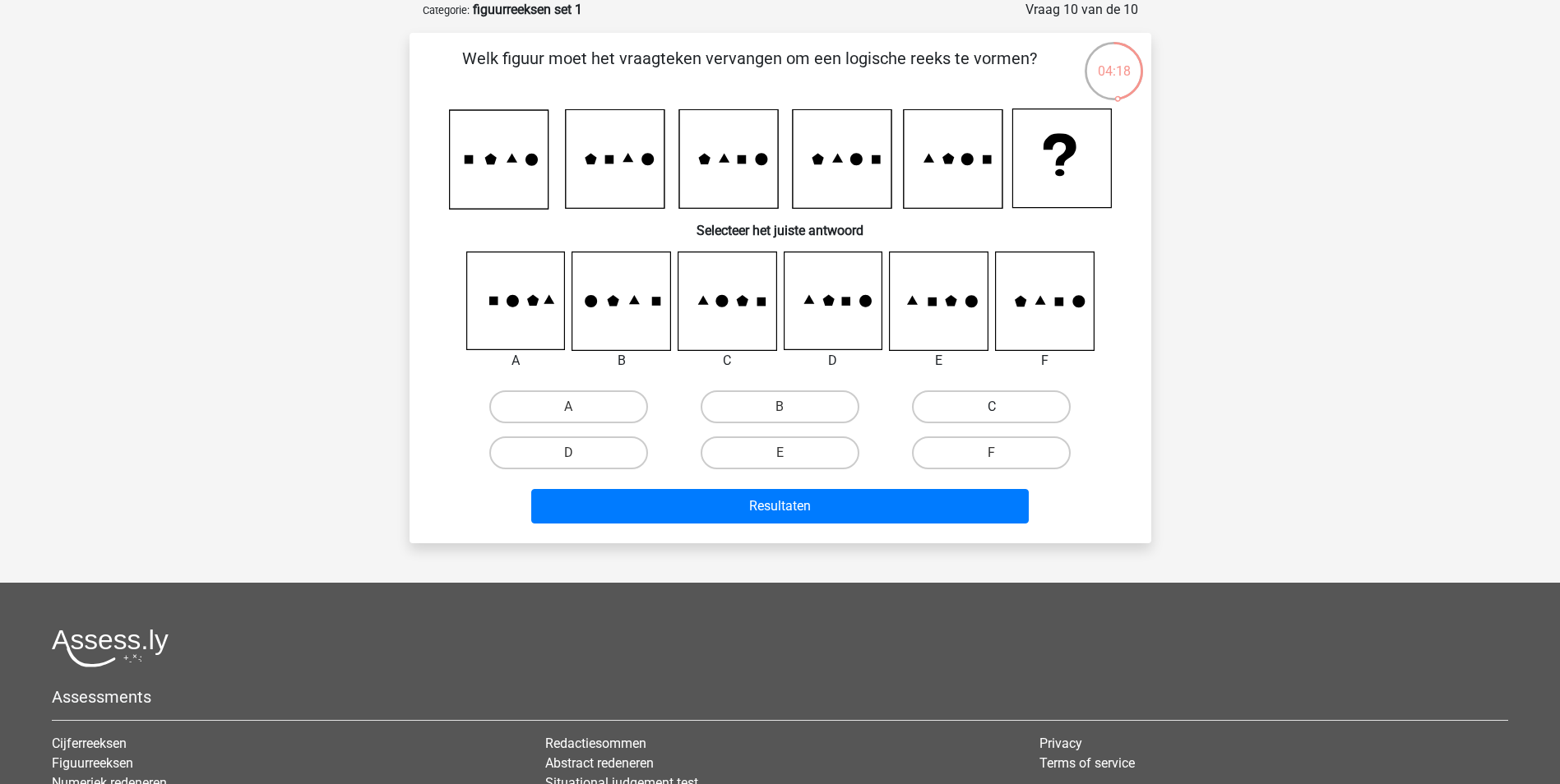
click at [1005, 408] on label "C" at bounding box center [992, 407] width 159 height 33
click at [1002, 408] on input "C" at bounding box center [997, 412] width 11 height 11
radio input "true"
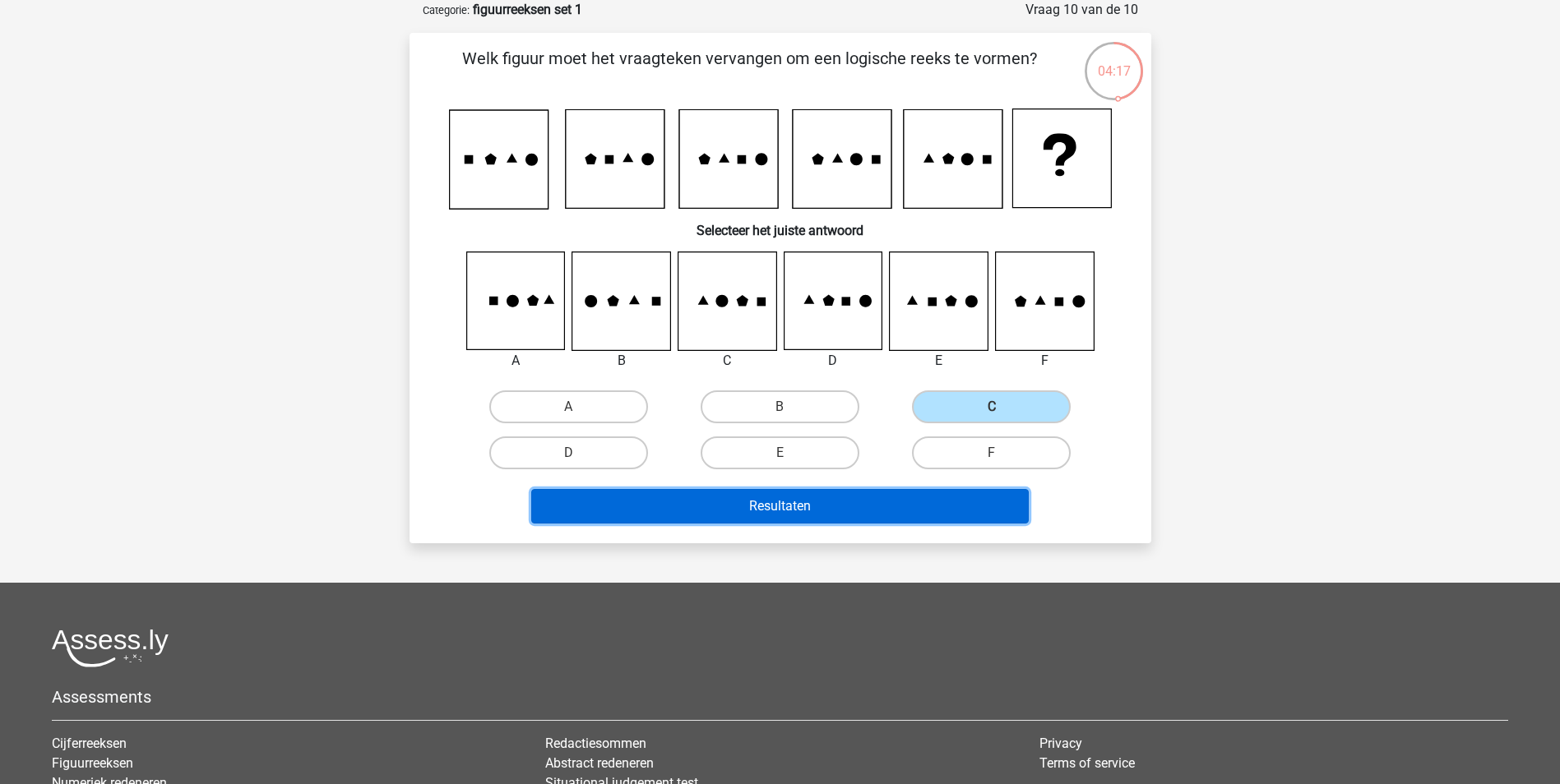
click at [949, 513] on button "Resultaten" at bounding box center [780, 505] width 498 height 34
